Goal: Task Accomplishment & Management: Complete application form

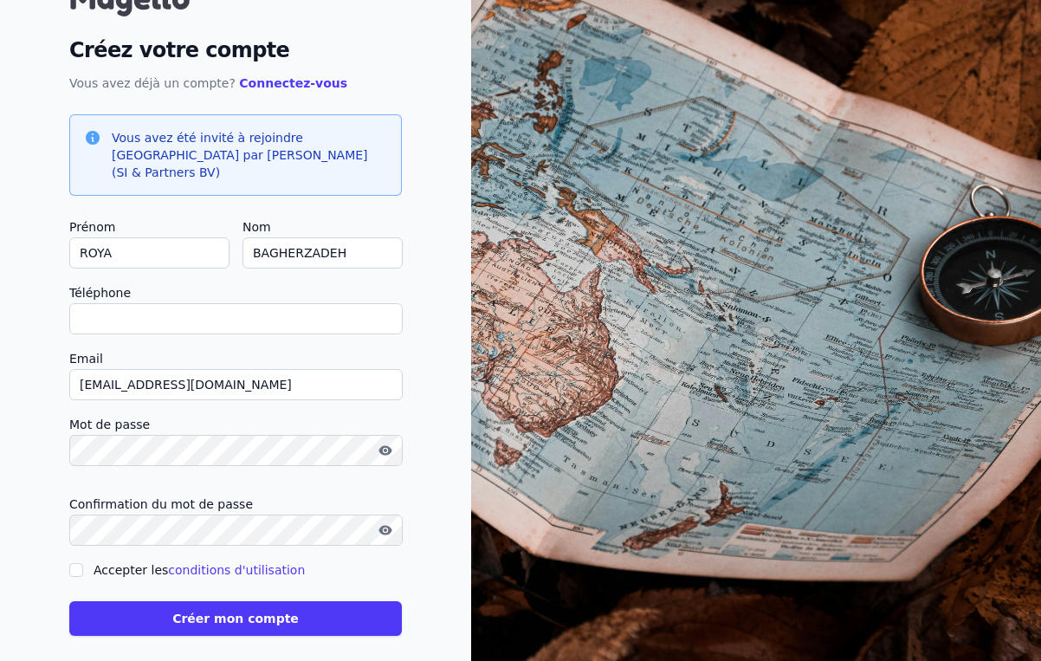
scroll to position [81, 0]
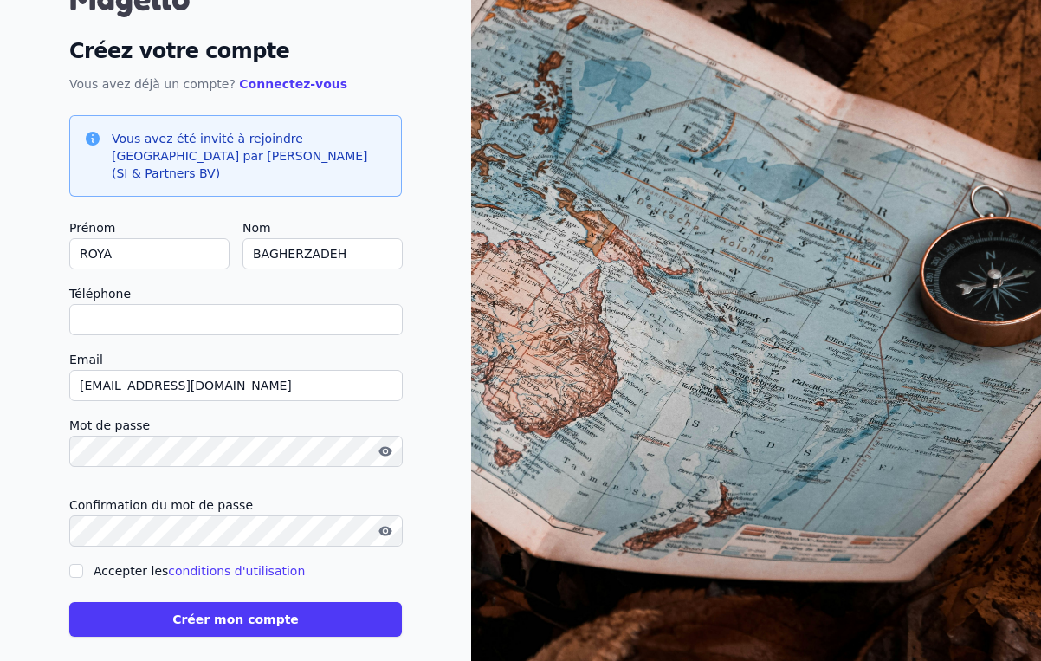
click at [79, 564] on input "Accepter les conditions d'utilisation" at bounding box center [76, 571] width 14 height 14
checkbox input "true"
click at [142, 602] on button "Créer mon compte" at bounding box center [235, 619] width 333 height 35
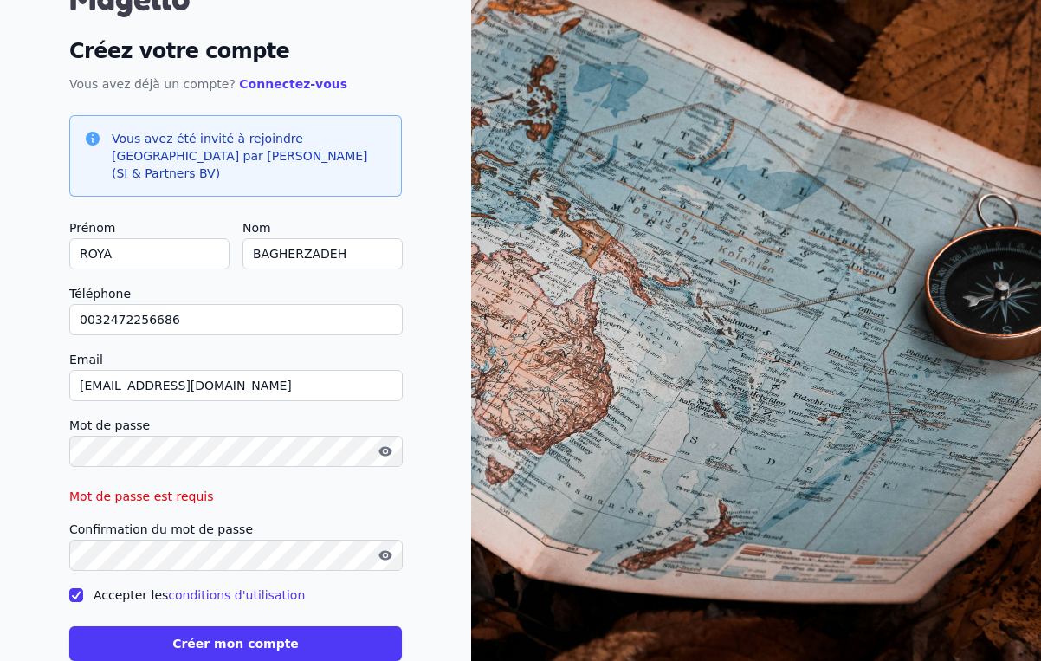
type input "0032472256686"
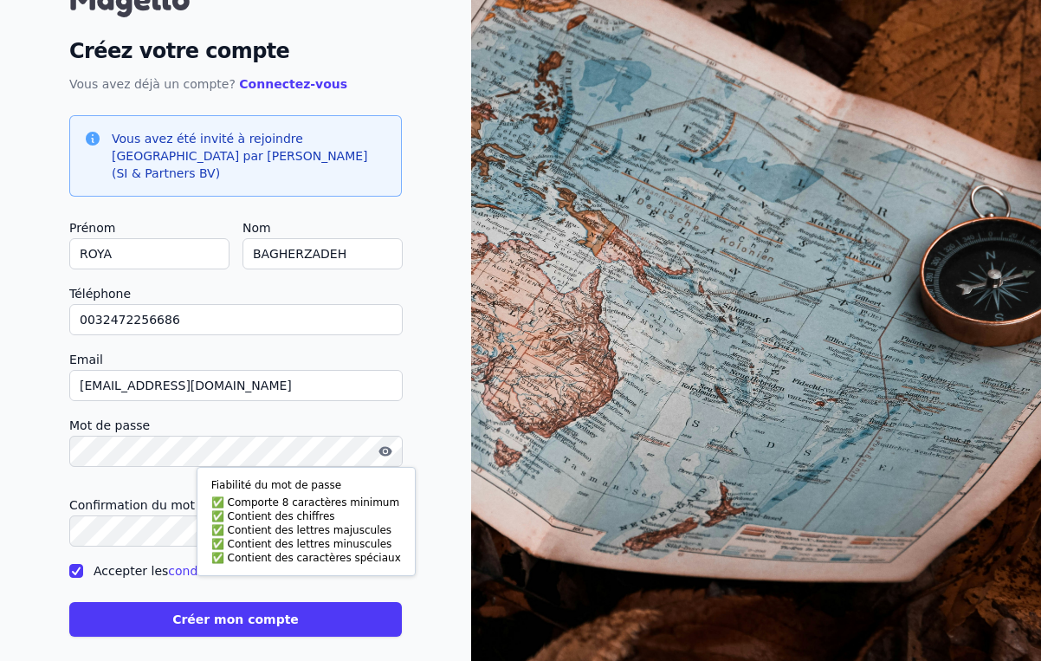
click at [385, 444] on icon "button" at bounding box center [385, 451] width 14 height 14
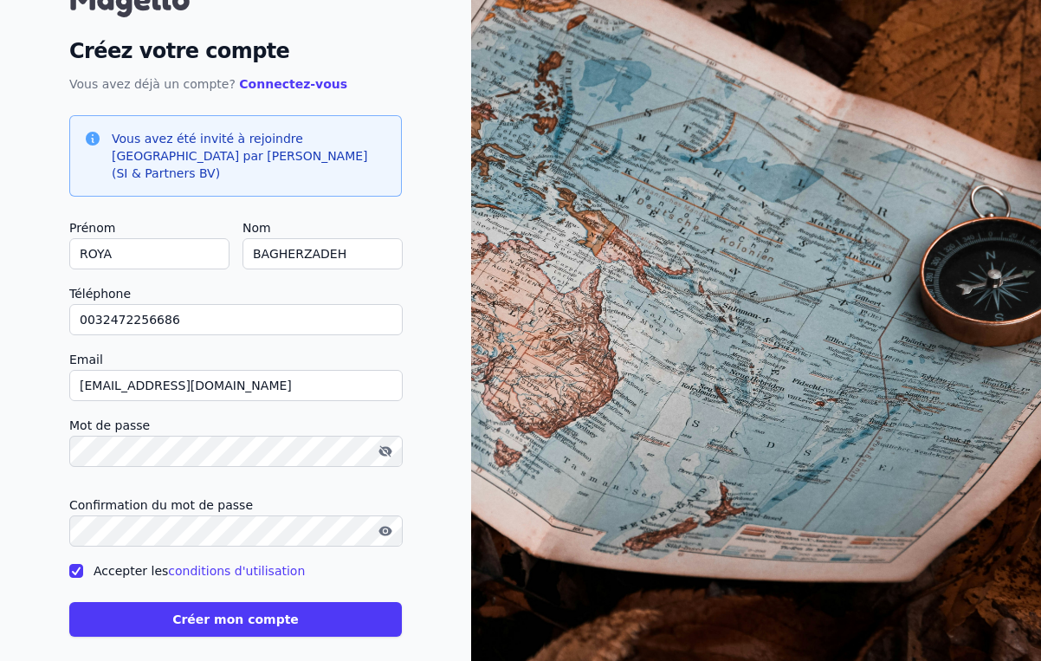
click at [171, 617] on button "Créer mon compte" at bounding box center [235, 619] width 333 height 35
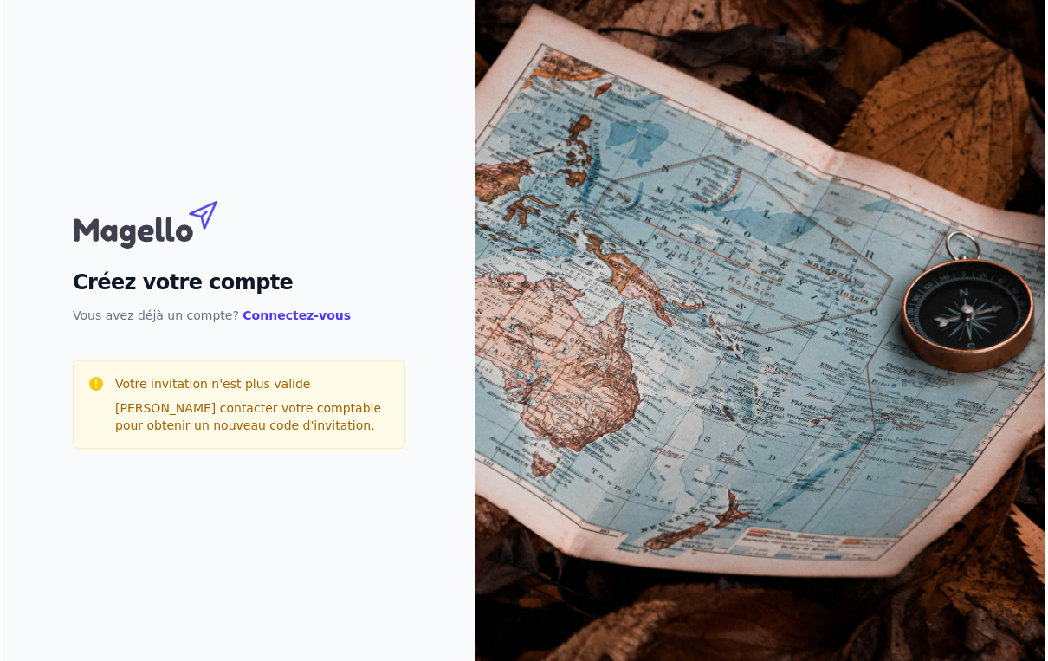
scroll to position [0, 0]
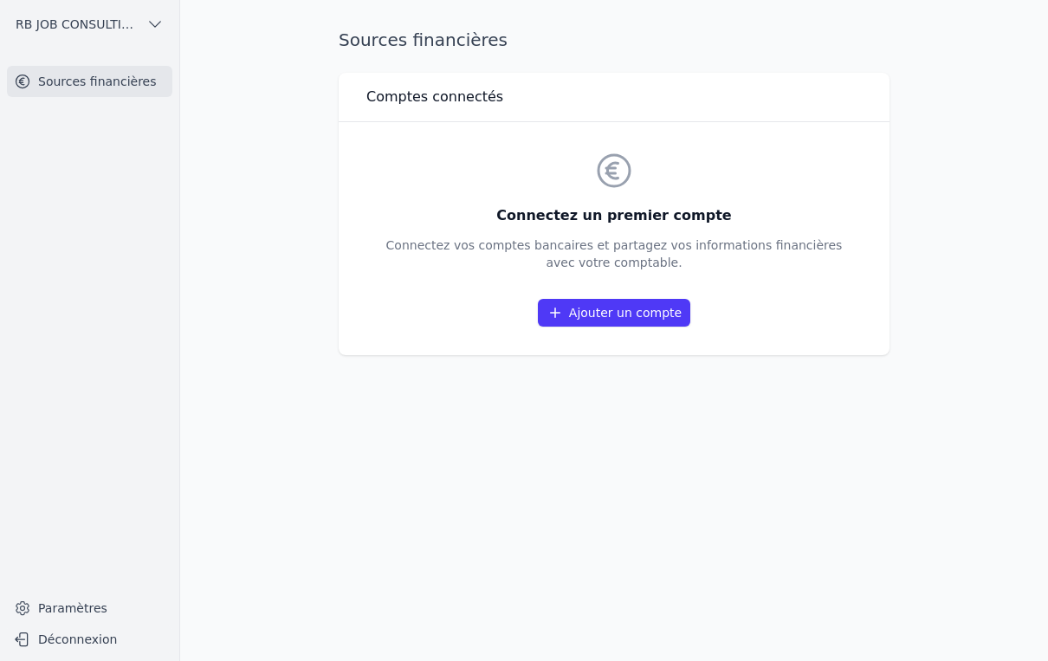
click at [138, 80] on link "Sources financières" at bounding box center [89, 81] width 165 height 31
